Goal: Information Seeking & Learning: Understand process/instructions

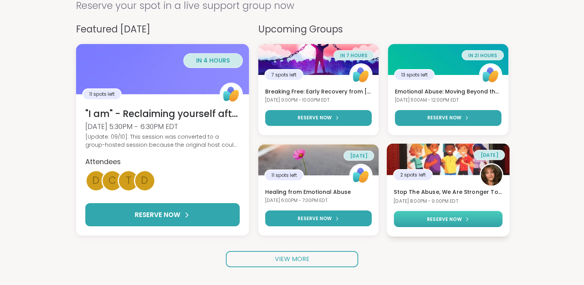
scroll to position [77, 0]
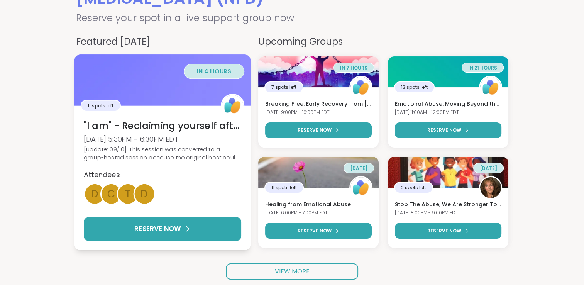
click at [161, 149] on div "[Update: 09/10]: This session was converted to a group-hosted session because t…" at bounding box center [162, 153] width 157 height 17
click at [186, 148] on div "[Update: 09/10]: This session was converted to a group-hosted session because t…" at bounding box center [162, 153] width 157 height 17
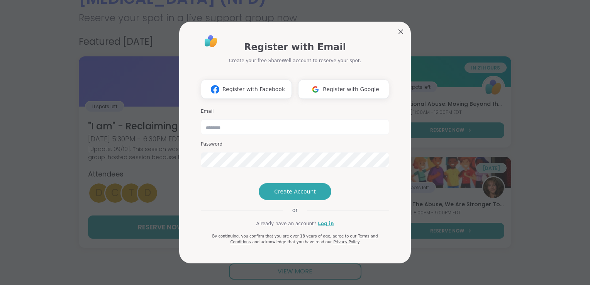
click at [404, 22] on div "Register with Email Create your free ShareWell account to reserve your spot. Re…" at bounding box center [295, 143] width 232 height 242
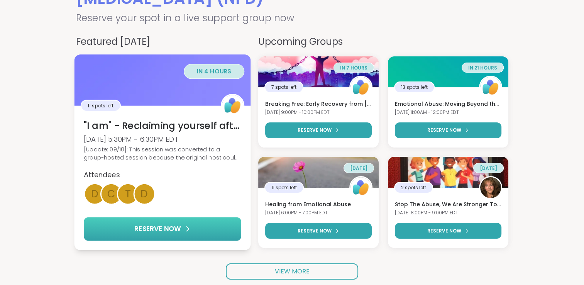
click at [161, 231] on span "RESERVE NOW" at bounding box center [157, 228] width 46 height 10
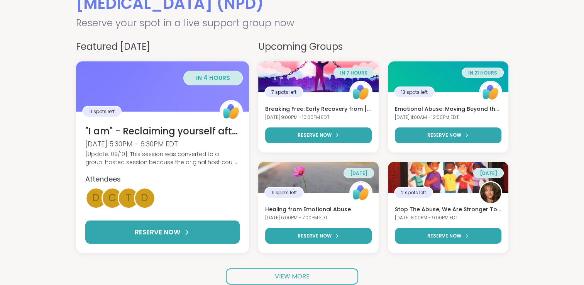
scroll to position [0, 0]
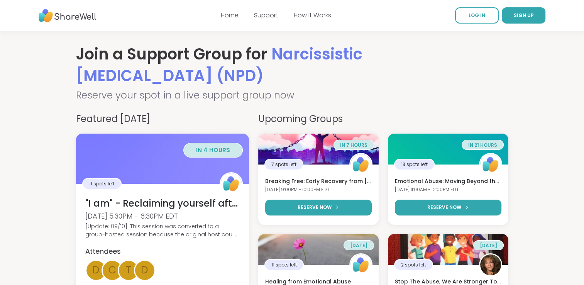
click at [304, 16] on link "How It Works" at bounding box center [312, 15] width 37 height 9
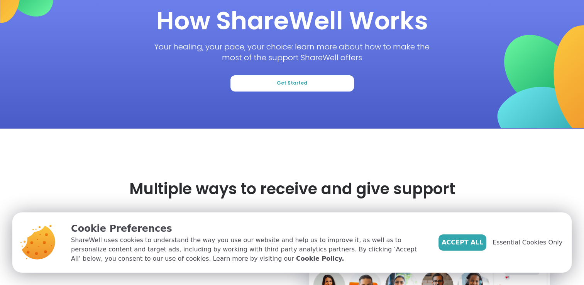
scroll to position [77, 0]
click at [532, 245] on span "Essential Cookies Only" at bounding box center [527, 242] width 70 height 9
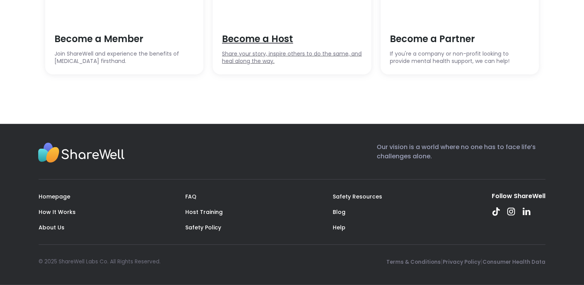
scroll to position [2184, 0]
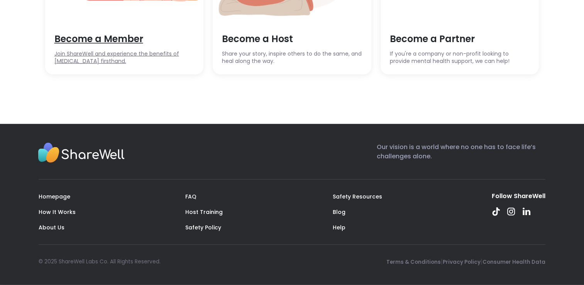
click at [112, 65] on span "Join ShareWell and experience the benefits of [MEDICAL_DATA] firsthand." at bounding box center [124, 57] width 140 height 15
